Goal: Navigation & Orientation: Find specific page/section

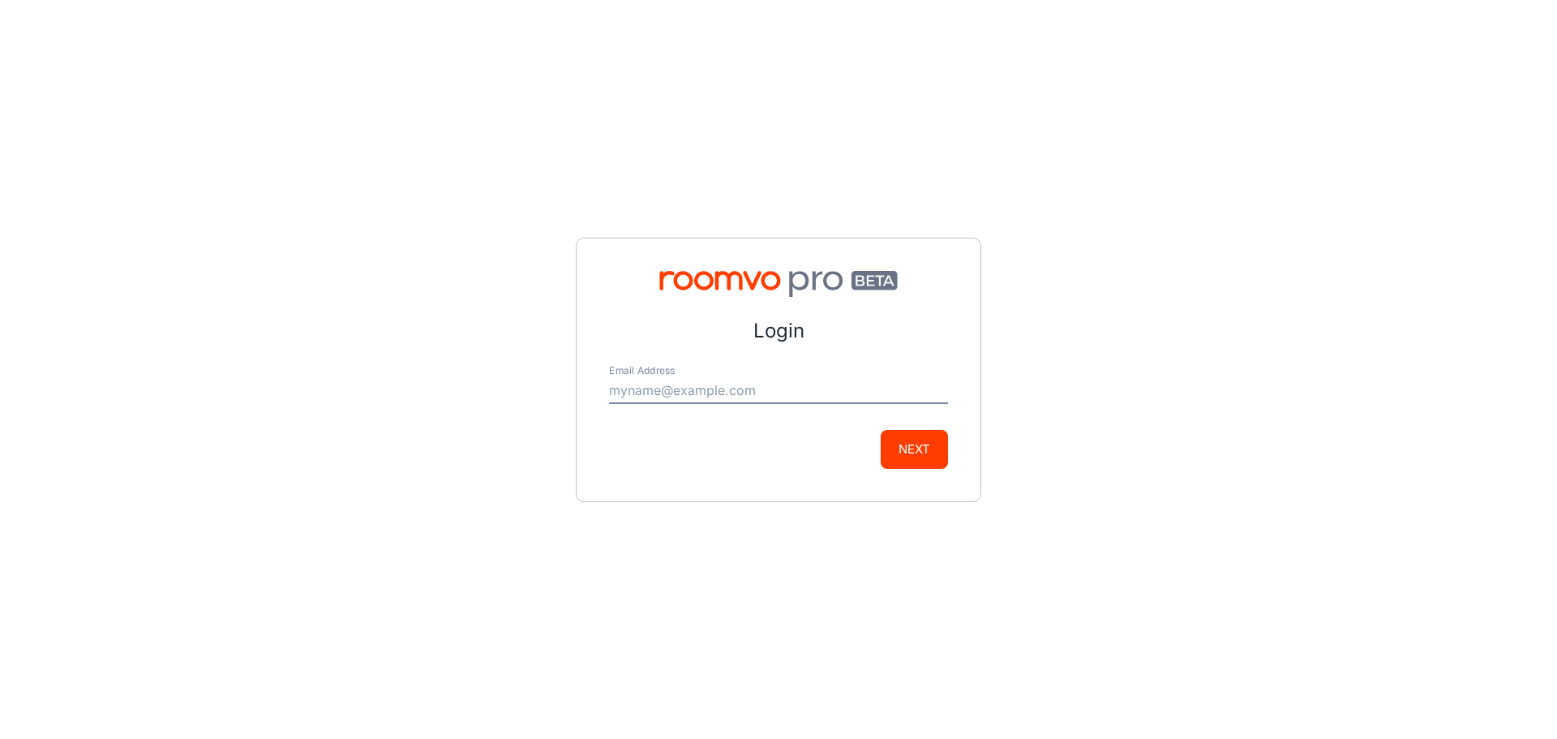
click at [744, 384] on input "Email Address" at bounding box center [778, 391] width 339 height 26
type input "[PERSON_NAME][EMAIL_ADDRESS][PERSON_NAME][DOMAIN_NAME]"
click at [923, 446] on button "Next" at bounding box center [914, 449] width 67 height 39
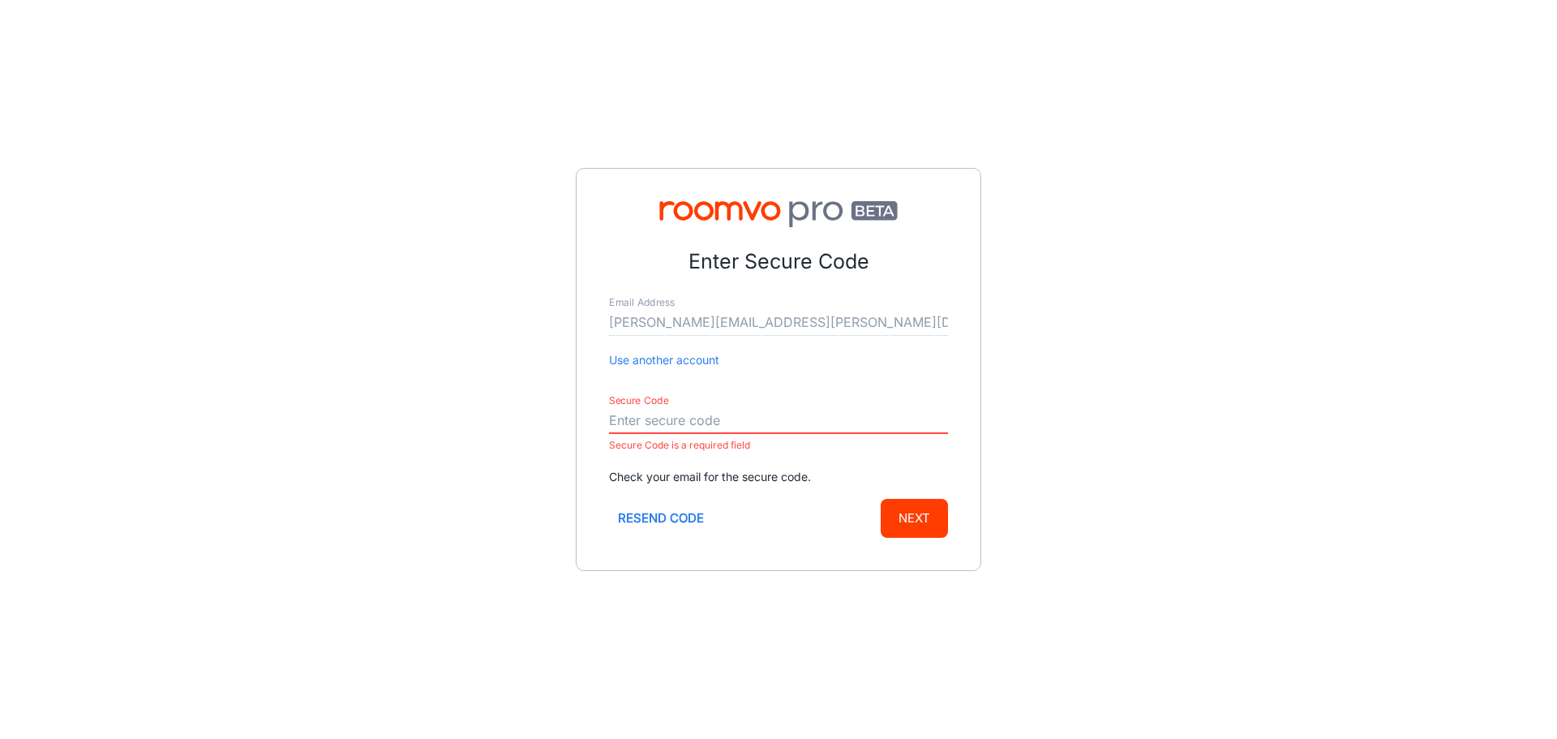
click at [642, 416] on input "Secure Code" at bounding box center [778, 421] width 339 height 26
paste input "325518"
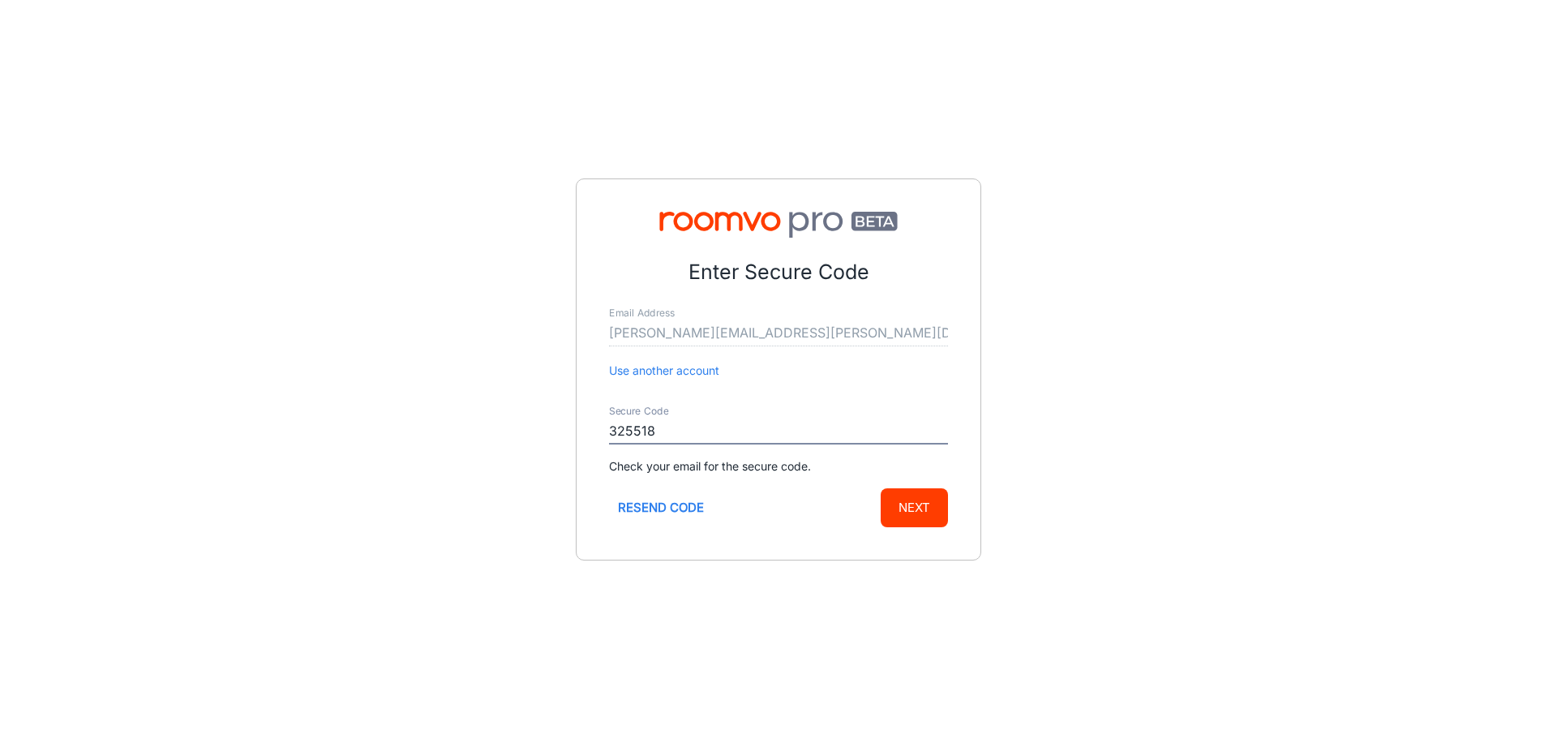
type input "325518"
click at [940, 505] on button "Next" at bounding box center [914, 507] width 67 height 39
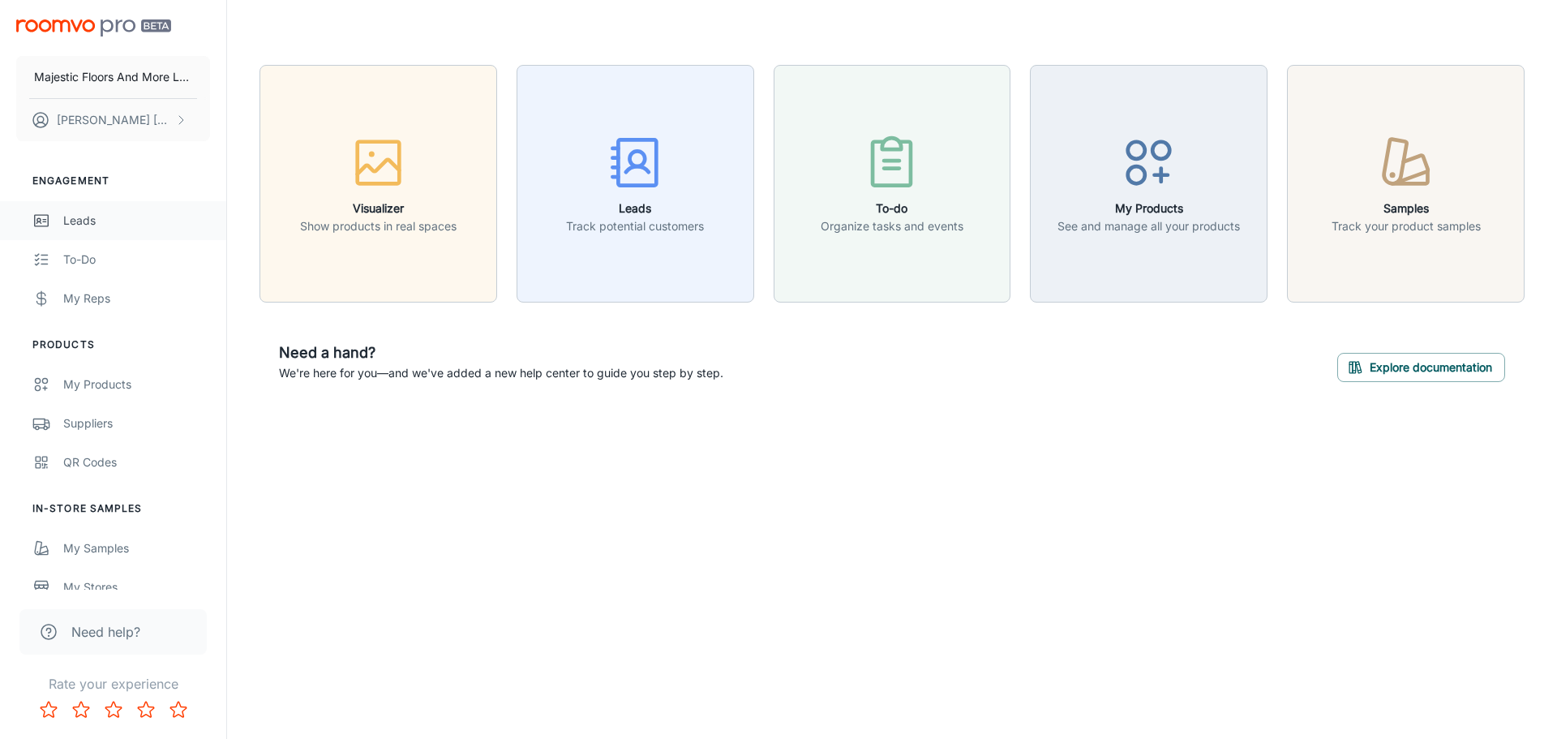
click at [90, 223] on div "Leads" at bounding box center [136, 221] width 147 height 18
